Goal: Check status: Check status

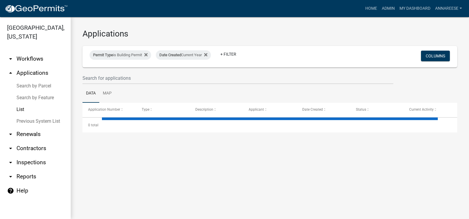
select select "3: 100"
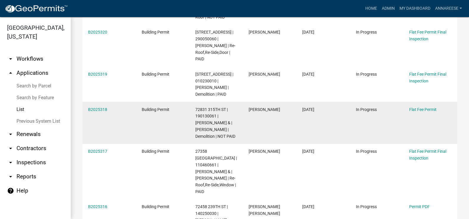
scroll to position [206, 0]
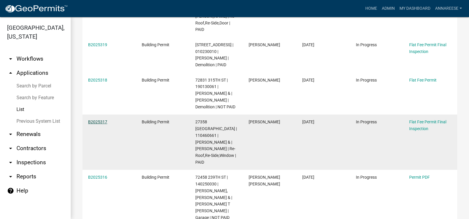
click at [92, 123] on link "B2025317" at bounding box center [97, 122] width 19 height 5
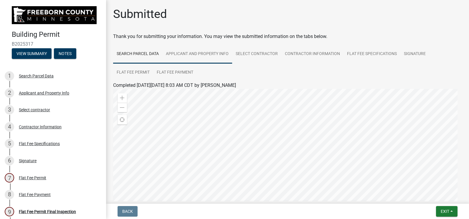
click at [216, 53] on link "Applicant and Property Info" at bounding box center [197, 54] width 70 height 19
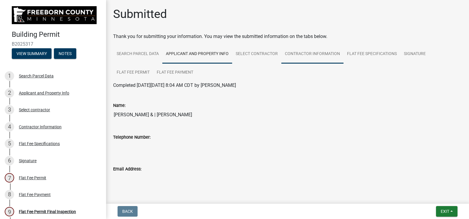
click at [329, 53] on link "Contractor Information" at bounding box center [313, 54] width 62 height 19
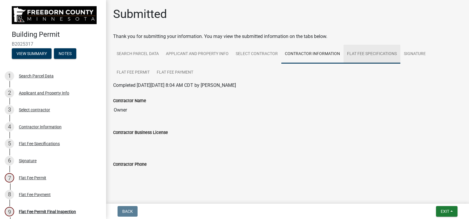
click at [360, 51] on link "Flat Fee Specifications" at bounding box center [372, 54] width 57 height 19
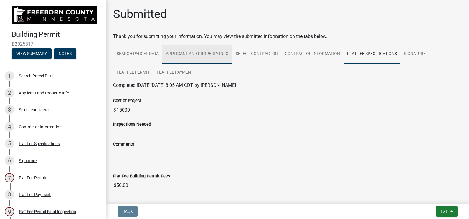
click at [180, 62] on link "Applicant and Property Info" at bounding box center [197, 54] width 70 height 19
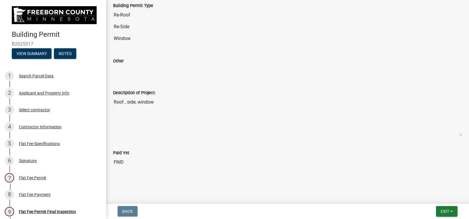
scroll to position [330, 0]
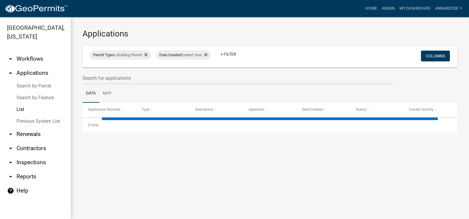
select select "3: 100"
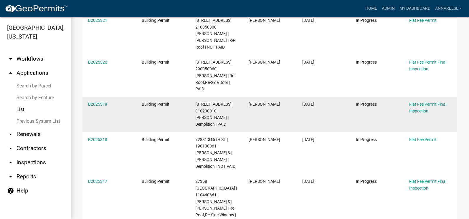
scroll to position [147, 0]
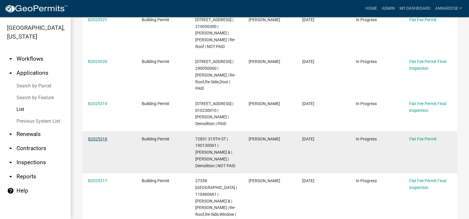
click at [102, 139] on link "B2025318" at bounding box center [97, 139] width 19 height 5
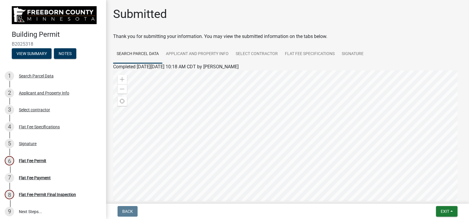
click at [432, 42] on wm-wait-activity-input "Thank you for submitting your information. You may view the submitted informati…" at bounding box center [287, 146] width 349 height 226
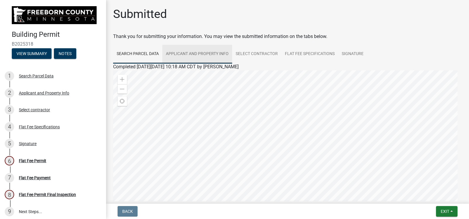
click at [185, 47] on link "Applicant and Property Info" at bounding box center [197, 54] width 70 height 19
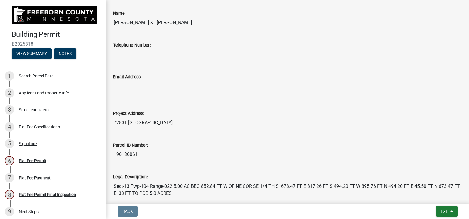
scroll to position [29, 0]
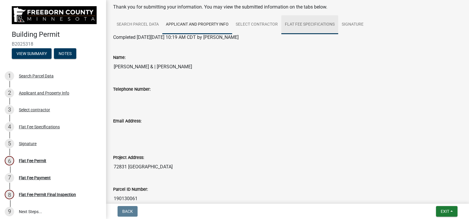
click at [296, 29] on link "Flat Fee Specifications" at bounding box center [310, 24] width 57 height 19
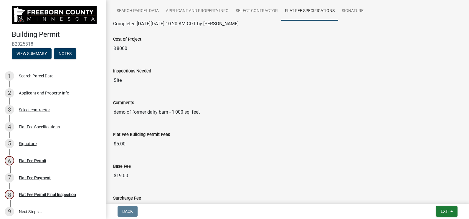
scroll to position [0, 0]
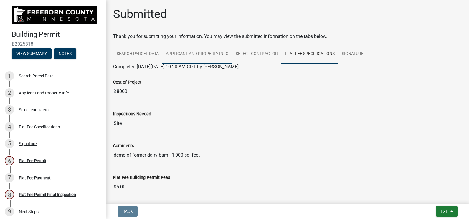
drag, startPoint x: 214, startPoint y: 51, endPoint x: 214, endPoint y: 55, distance: 4.1
click at [214, 51] on link "Applicant and Property Info" at bounding box center [197, 54] width 70 height 19
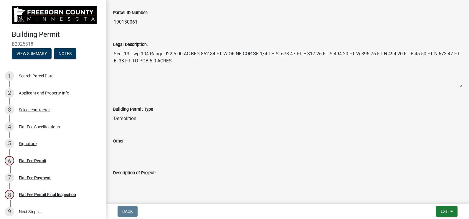
scroll to position [236, 0]
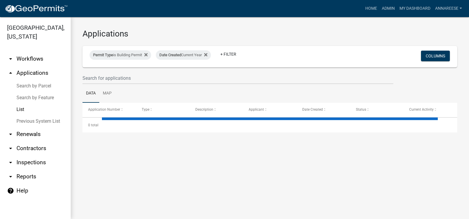
select select "3: 100"
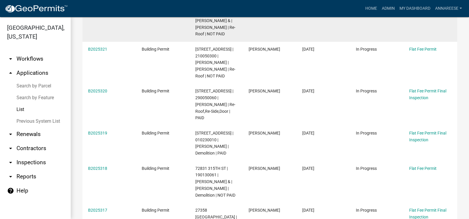
scroll to position [147, 0]
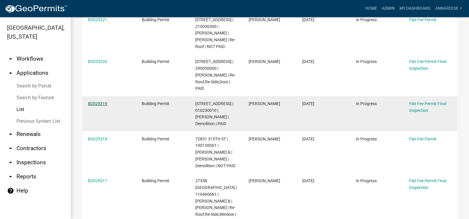
click at [96, 103] on link "B2025319" at bounding box center [97, 103] width 19 height 5
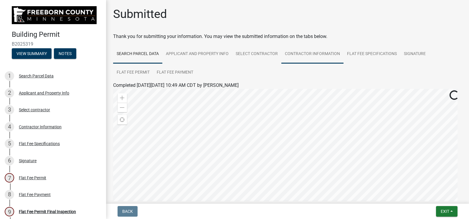
click at [329, 53] on link "Contractor Information" at bounding box center [313, 54] width 62 height 19
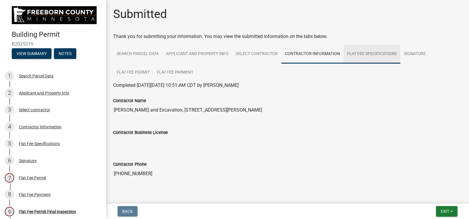
click at [367, 58] on link "Flat Fee Specifications" at bounding box center [372, 54] width 57 height 19
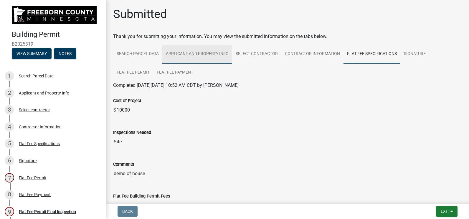
click at [177, 51] on link "Applicant and Property Info" at bounding box center [197, 54] width 70 height 19
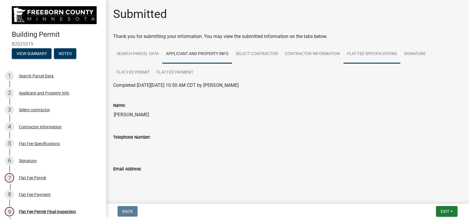
click at [359, 52] on link "Flat Fee Specifications" at bounding box center [372, 54] width 57 height 19
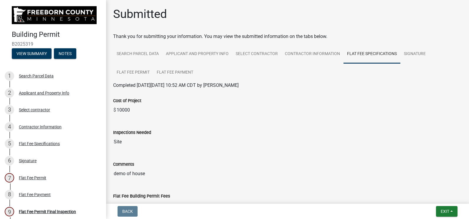
scroll to position [118, 0]
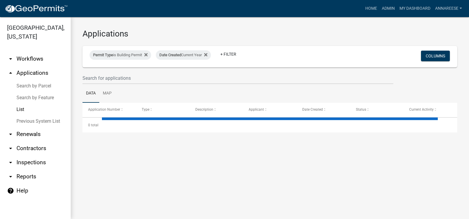
select select "3: 100"
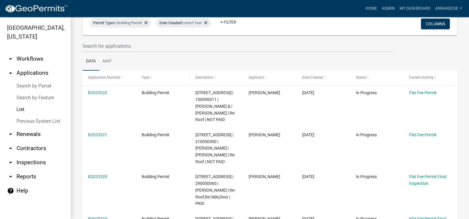
scroll to position [118, 0]
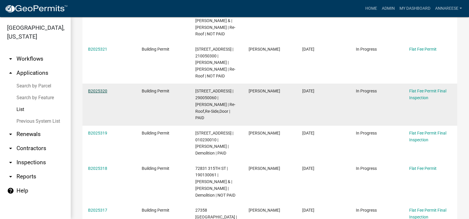
click at [94, 89] on link "B2025320" at bounding box center [97, 91] width 19 height 5
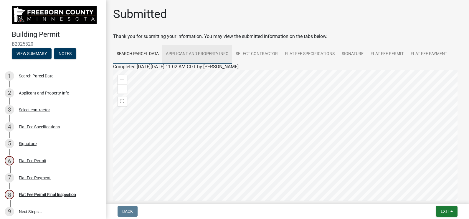
click at [213, 57] on link "Applicant and Property Info" at bounding box center [197, 54] width 70 height 19
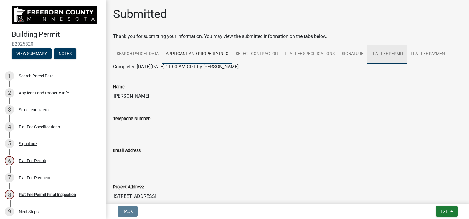
click at [378, 52] on link "Flat Fee Permit" at bounding box center [387, 54] width 40 height 19
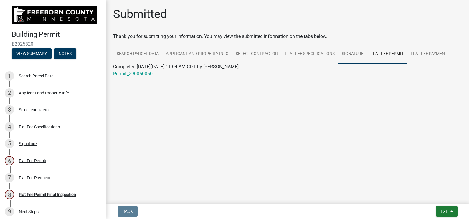
click at [343, 55] on link "Signature" at bounding box center [352, 54] width 29 height 19
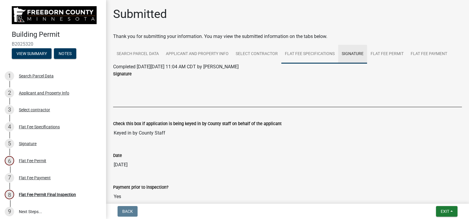
click at [319, 60] on link "Flat Fee Specifications" at bounding box center [310, 54] width 57 height 19
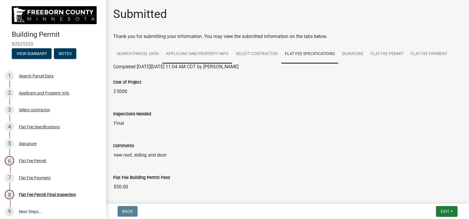
drag, startPoint x: 184, startPoint y: 43, endPoint x: 187, endPoint y: 47, distance: 5.7
click at [184, 43] on wm-wait-activity-input "Thank you for submitting your information. You may view the submitted informati…" at bounding box center [287, 166] width 349 height 267
click at [188, 55] on link "Applicant and Property Info" at bounding box center [197, 54] width 70 height 19
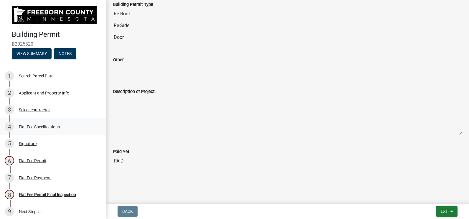
scroll to position [312, 0]
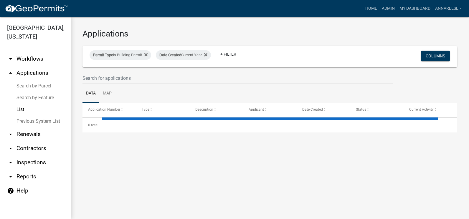
select select "3: 100"
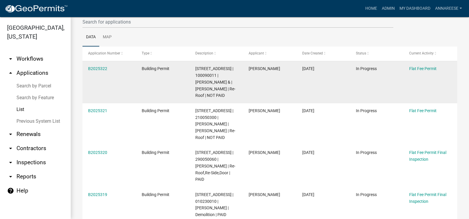
scroll to position [59, 0]
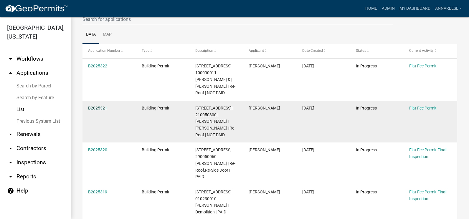
click at [99, 110] on link "B2025321" at bounding box center [97, 108] width 19 height 5
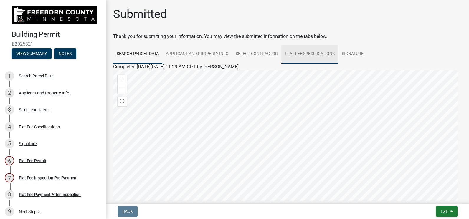
click at [300, 55] on link "Flat Fee Specifications" at bounding box center [310, 54] width 57 height 19
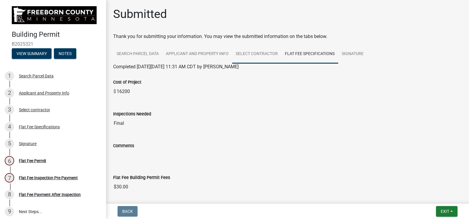
drag, startPoint x: 250, startPoint y: 62, endPoint x: 239, endPoint y: 60, distance: 11.0
click at [250, 62] on link "Select contractor" at bounding box center [256, 54] width 49 height 19
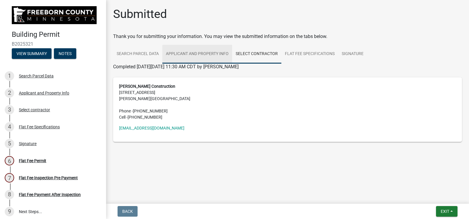
click at [214, 57] on link "Applicant and Property Info" at bounding box center [197, 54] width 70 height 19
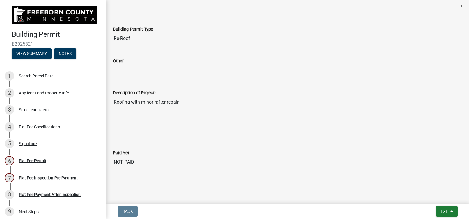
scroll to position [288, 0]
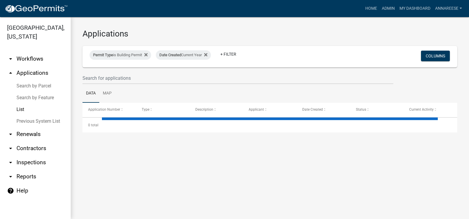
select select "3: 100"
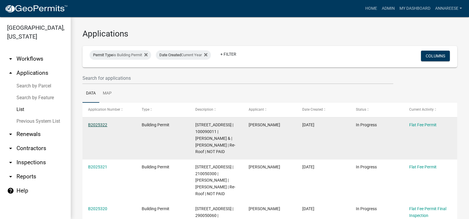
click at [102, 125] on link "B2025322" at bounding box center [97, 125] width 19 height 5
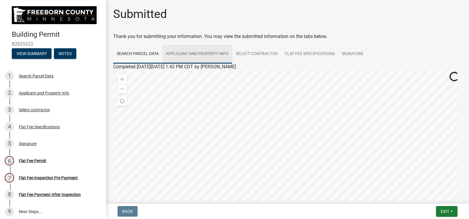
click at [190, 57] on link "Applicant and Property Info" at bounding box center [197, 54] width 70 height 19
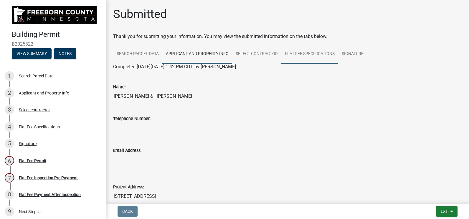
click at [289, 53] on link "Flat Fee Specifications" at bounding box center [310, 54] width 57 height 19
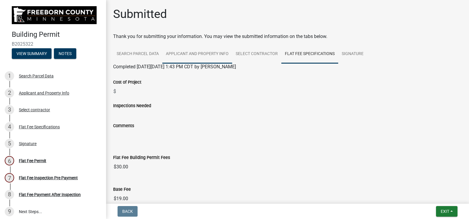
click at [205, 62] on link "Applicant and Property Info" at bounding box center [197, 54] width 70 height 19
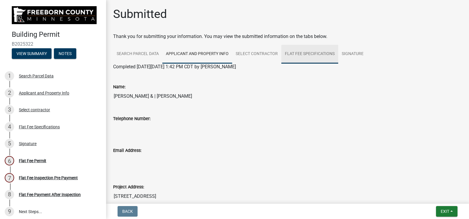
click at [312, 54] on link "Flat Fee Specifications" at bounding box center [310, 54] width 57 height 19
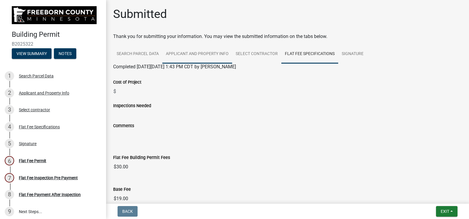
click at [182, 57] on link "Applicant and Property Info" at bounding box center [197, 54] width 70 height 19
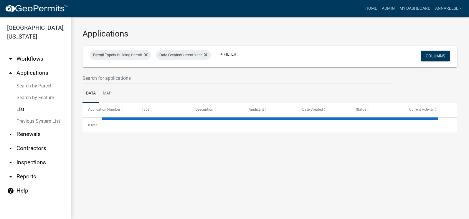
select select "3: 100"
